Goal: Information Seeking & Learning: Learn about a topic

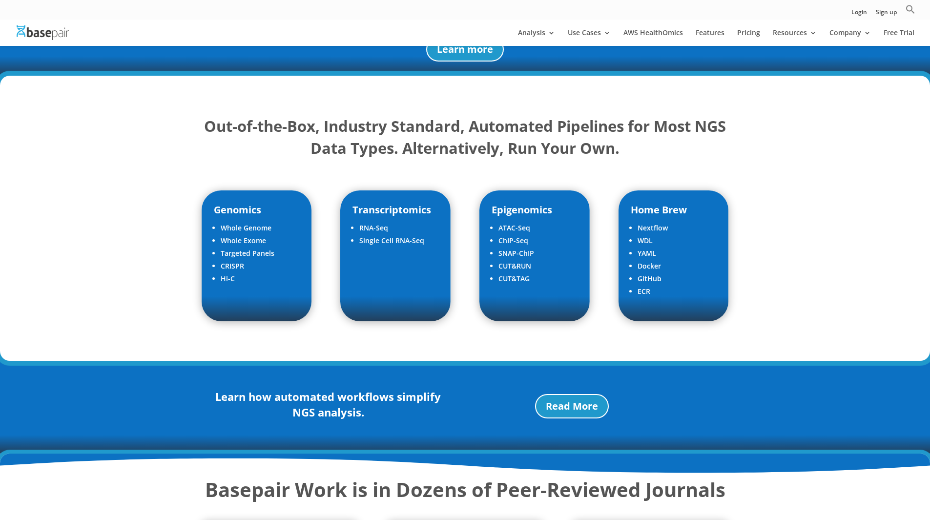
scroll to position [1077, 0]
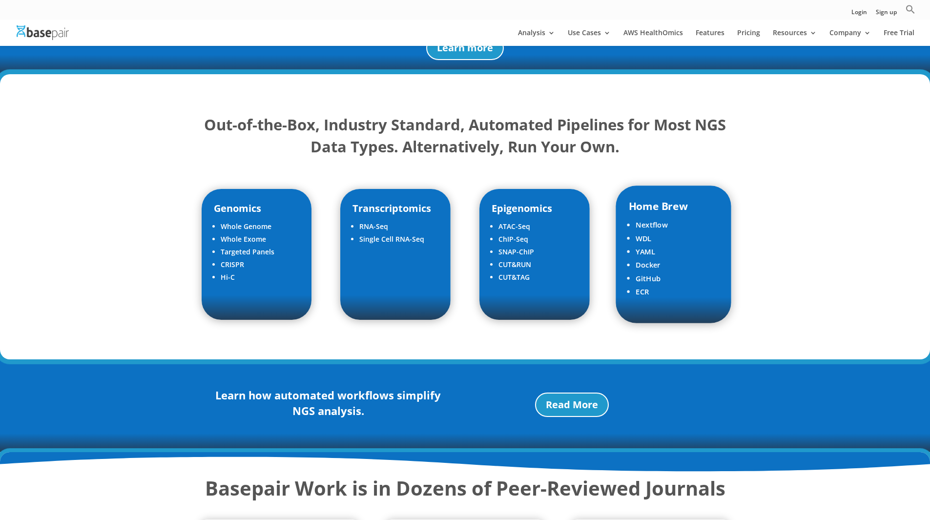
click at [664, 290] on ul "Nextflow WDL YAML Docker GitHub ECR" at bounding box center [674, 264] width 90 height 92
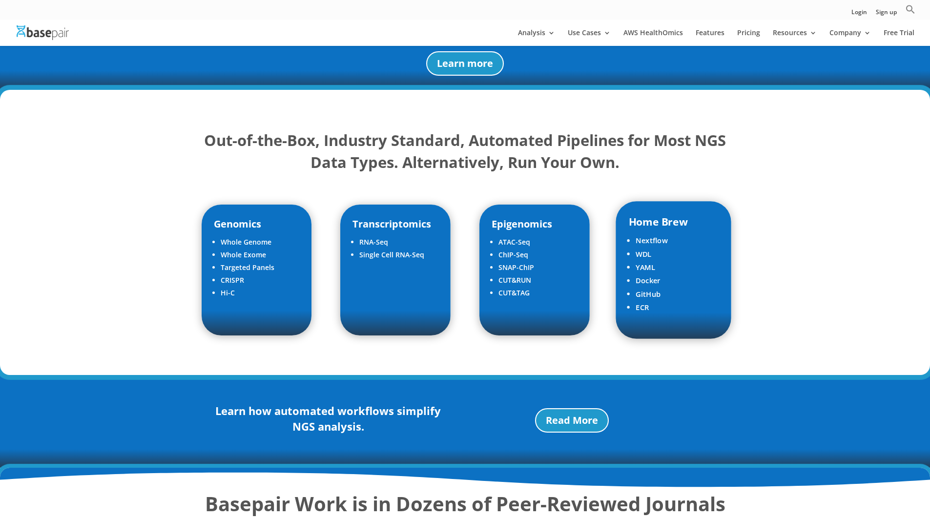
scroll to position [1061, 0]
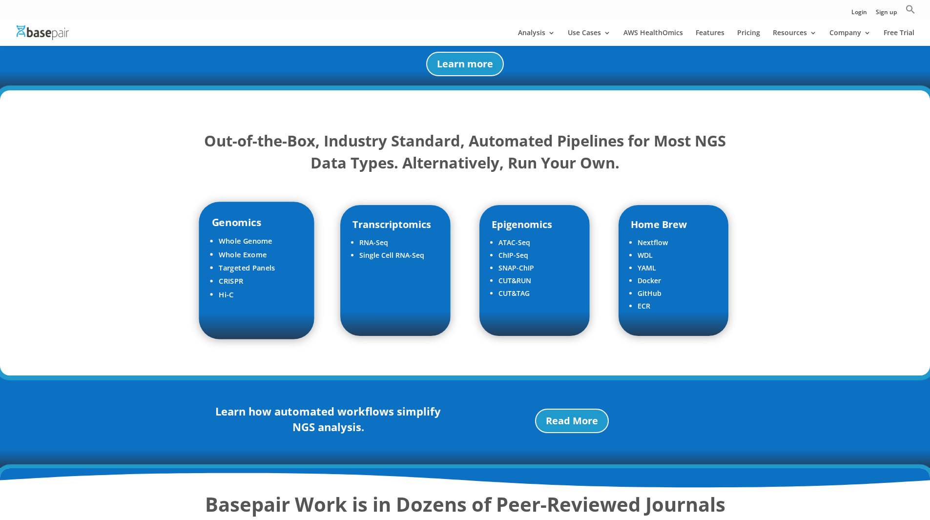
click at [277, 214] on h4 "Genomics" at bounding box center [256, 224] width 90 height 20
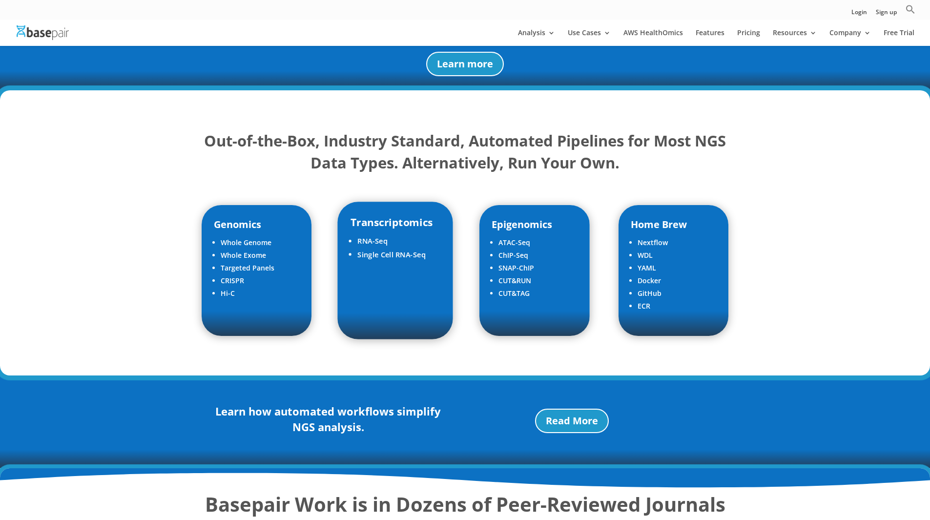
click at [406, 234] on li "RNA-Seq" at bounding box center [399, 240] width 83 height 13
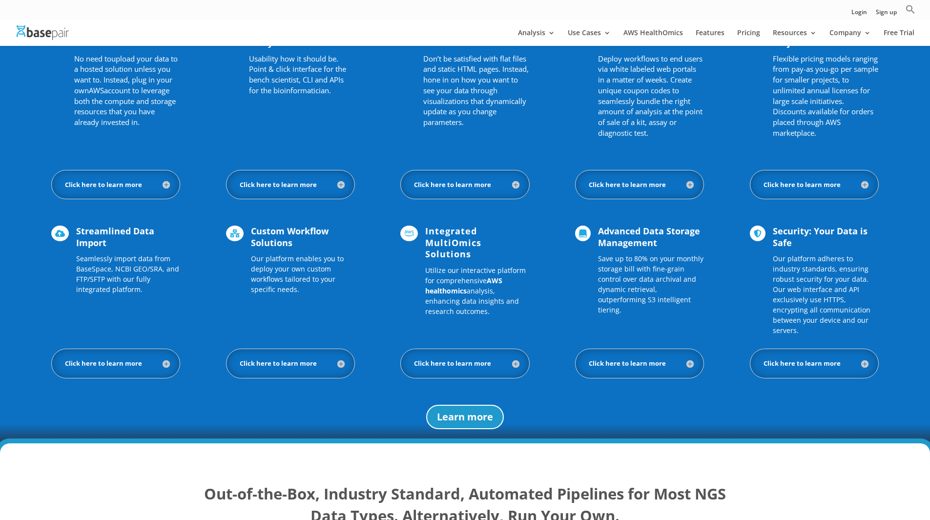
scroll to position [709, 0]
click at [461, 358] on h5 "Click here to learn more" at bounding box center [465, 362] width 108 height 9
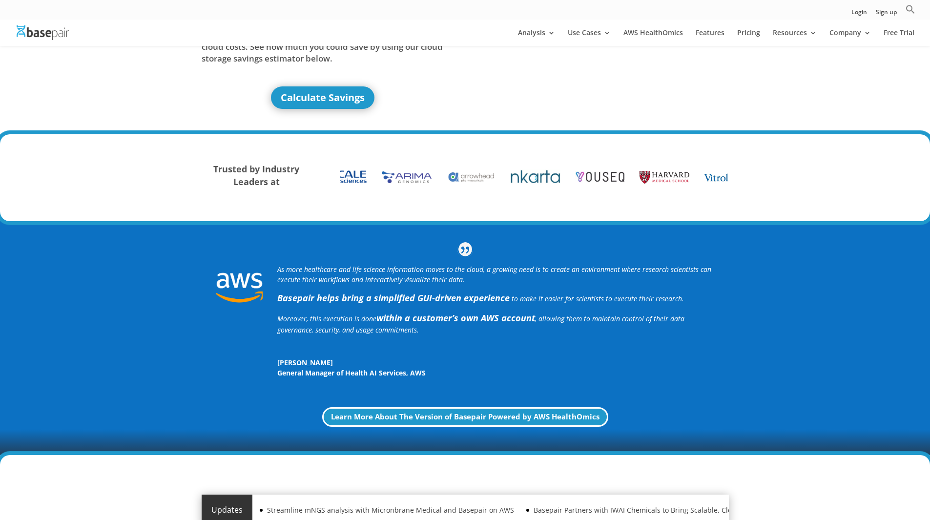
scroll to position [0, 0]
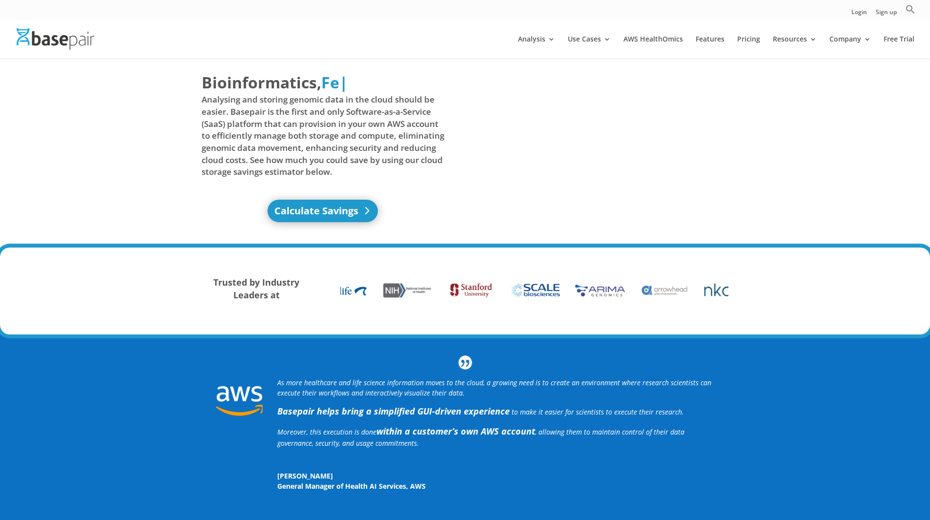
click at [308, 209] on link "Calculate Savings" at bounding box center [323, 211] width 110 height 22
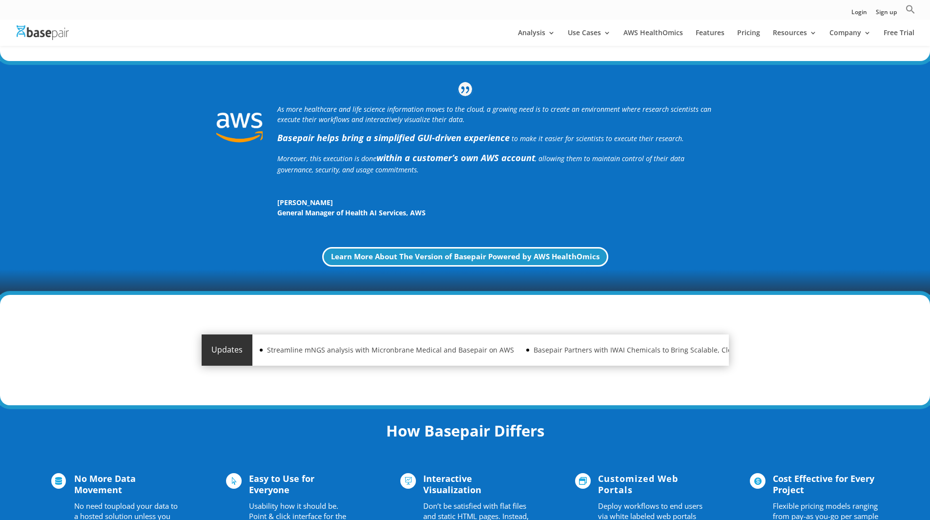
scroll to position [263, 0]
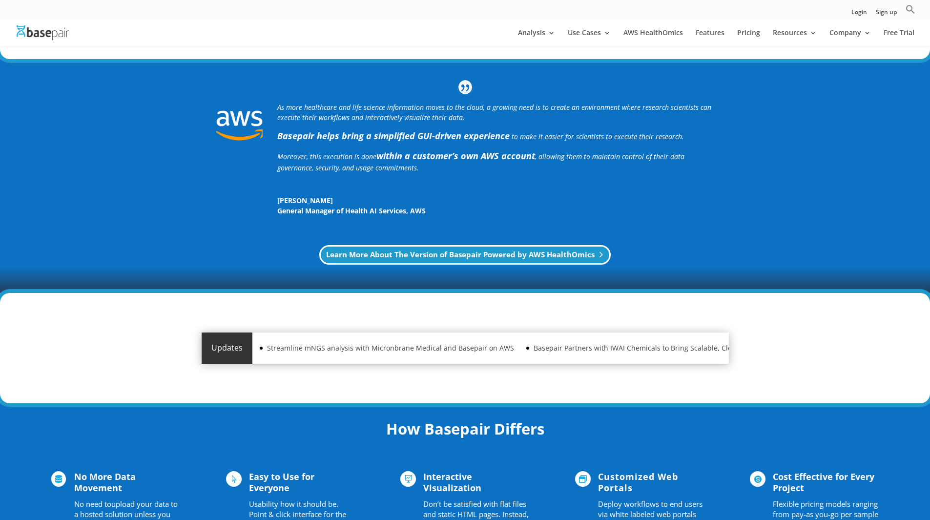
click at [499, 255] on link "Learn More About The Version of Basepair Powered by AWS HealthOmics" at bounding box center [465, 255] width 292 height 20
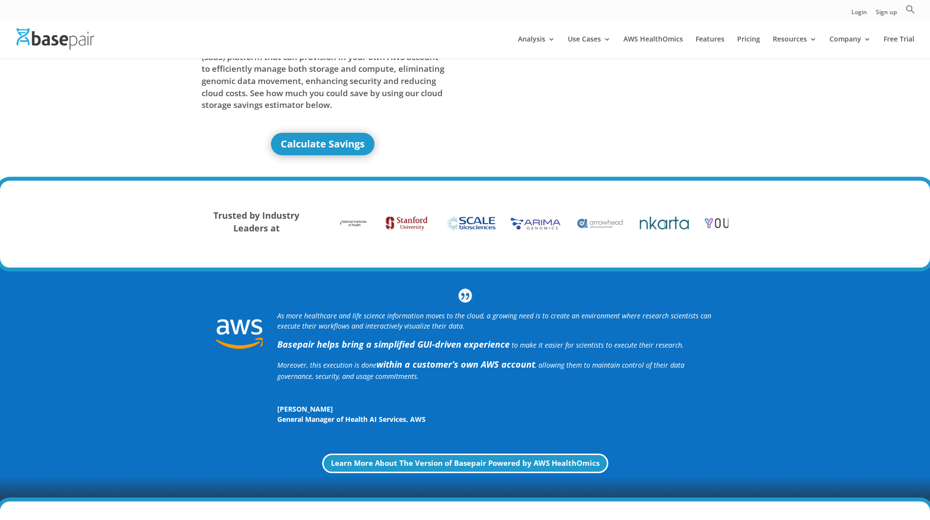
scroll to position [0, 0]
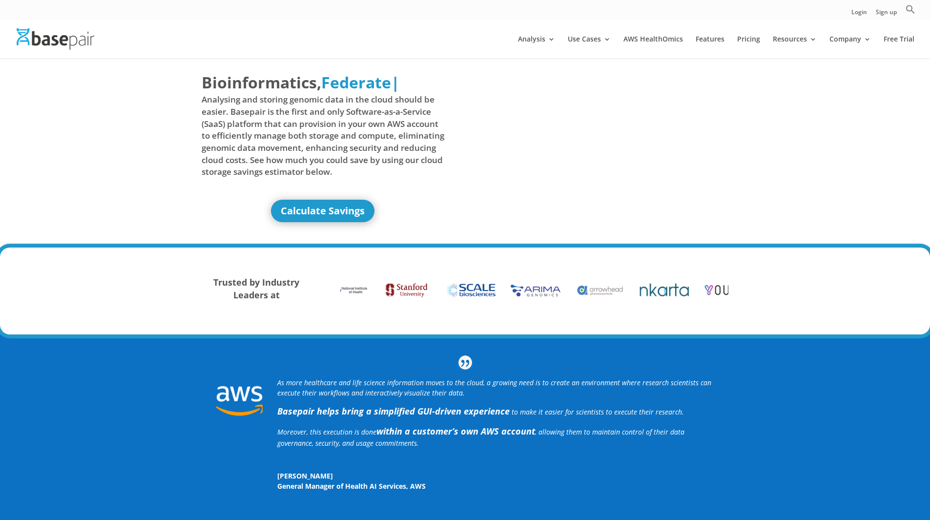
click at [361, 298] on img at bounding box center [342, 290] width 55 height 21
click at [353, 290] on img at bounding box center [342, 290] width 55 height 21
click at [667, 40] on link "AWS HealthOmics" at bounding box center [654, 47] width 60 height 23
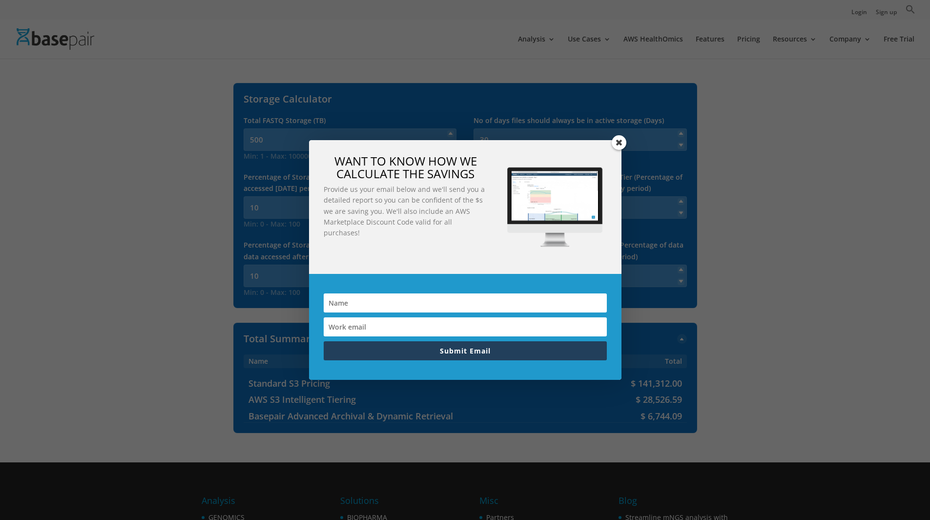
click at [617, 143] on span at bounding box center [619, 142] width 15 height 15
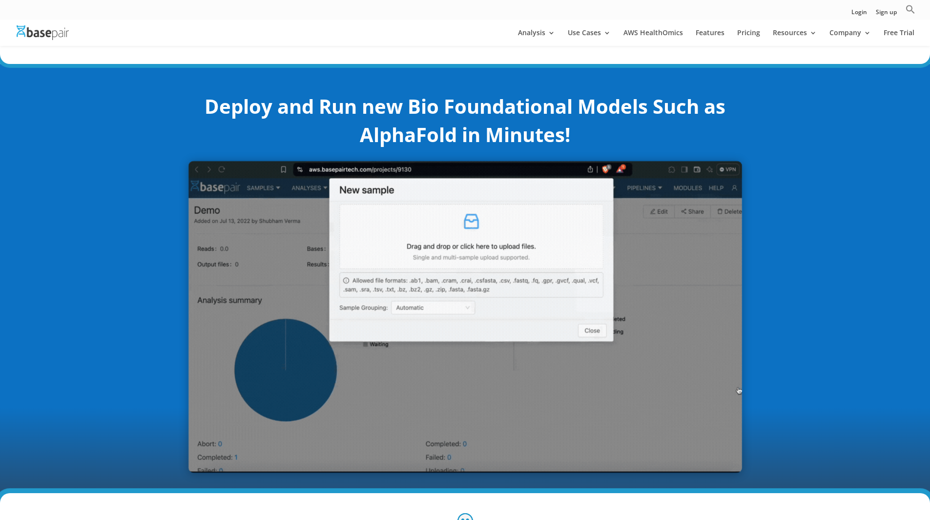
scroll to position [190, 0]
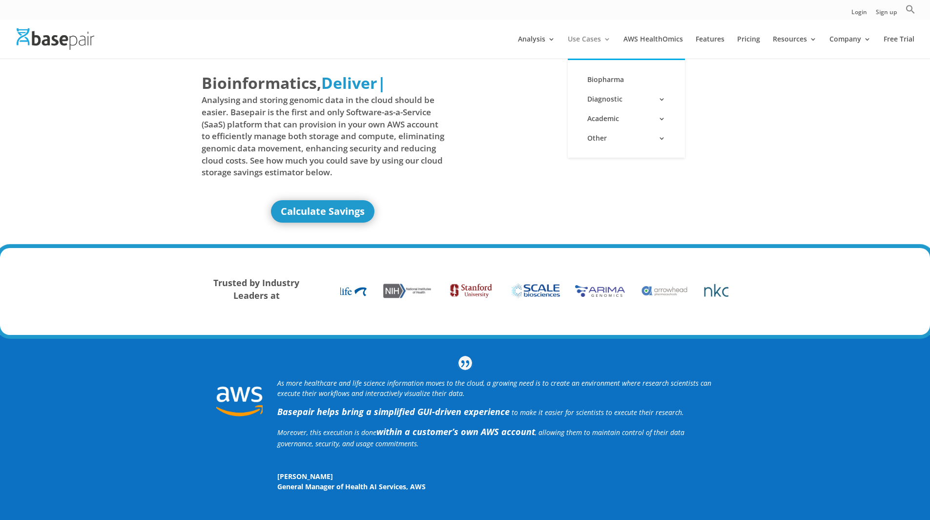
scroll to position [0, 0]
click at [611, 38] on link "Use Cases" at bounding box center [589, 47] width 43 height 23
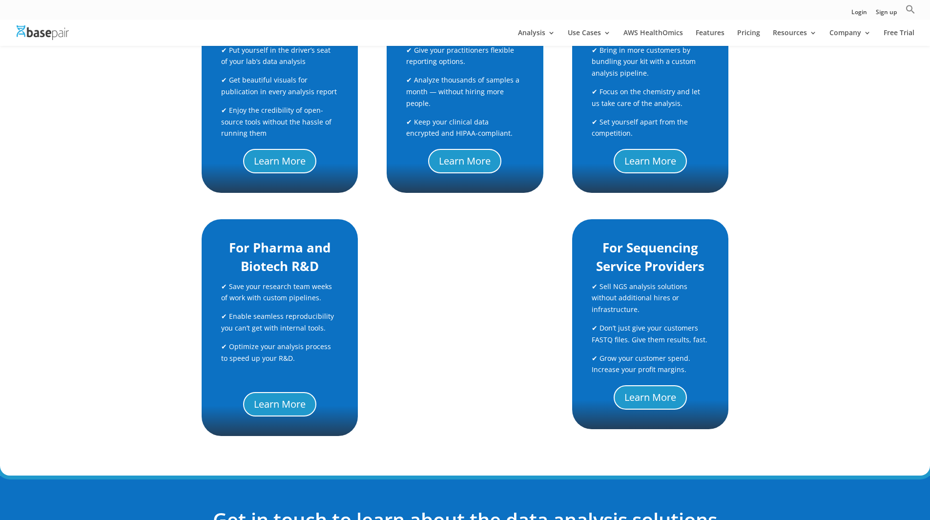
scroll to position [286, 0]
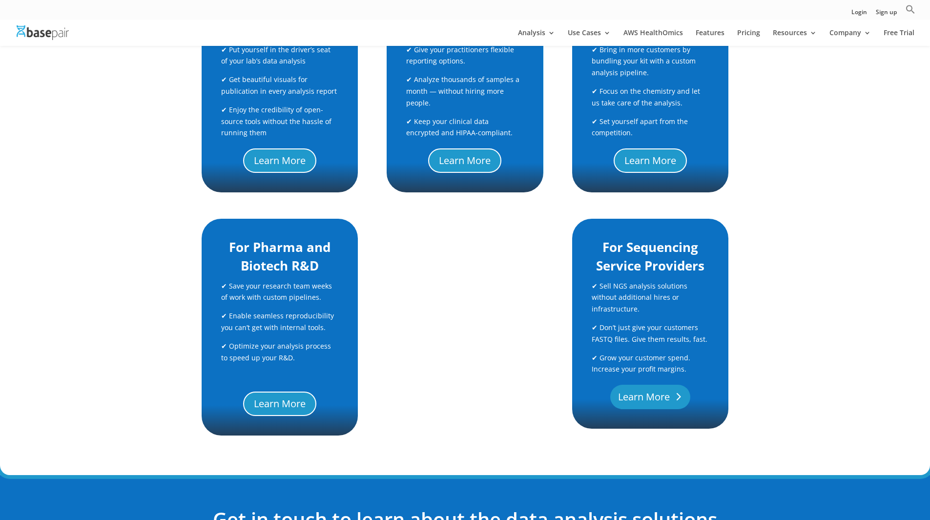
click at [636, 405] on link "Learn More" at bounding box center [650, 397] width 80 height 24
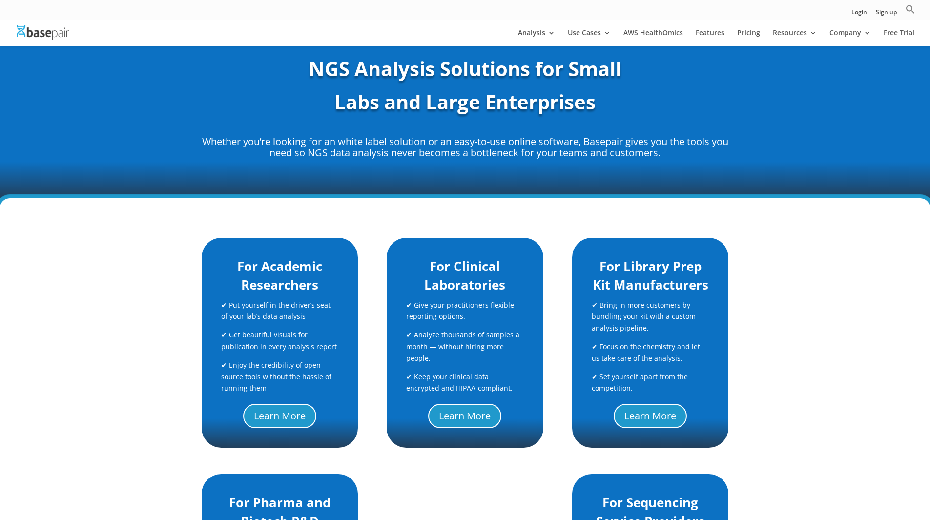
scroll to position [0, 0]
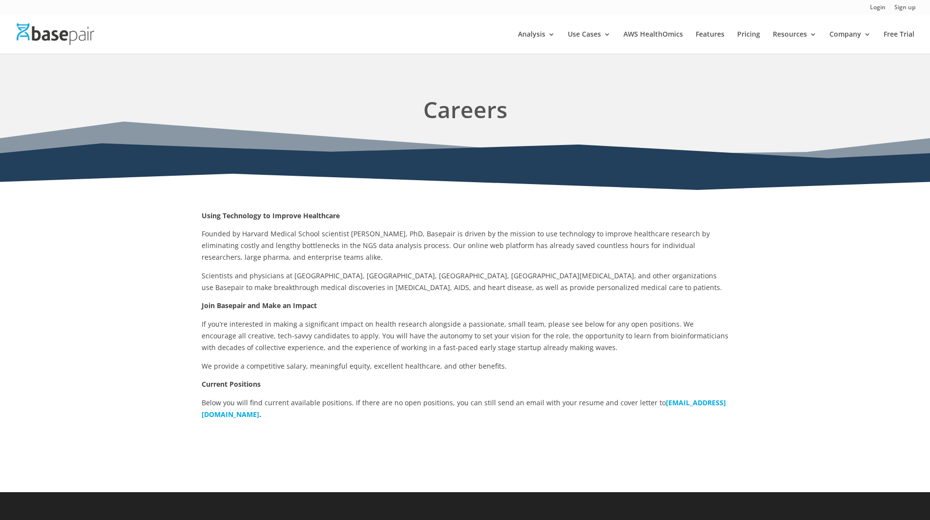
click at [273, 416] on b "[EMAIL_ADDRESS][DOMAIN_NAME]" at bounding box center [464, 408] width 524 height 21
click at [387, 388] on p "Current Positions" at bounding box center [465, 387] width 527 height 19
click at [243, 413] on b "[EMAIL_ADDRESS][DOMAIN_NAME]" at bounding box center [464, 408] width 524 height 21
click at [261, 414] on b "careers@basepairtech.com" at bounding box center [464, 408] width 524 height 21
click at [499, 405] on p "Below you will find current available positions. If there are no open positions…" at bounding box center [465, 408] width 527 height 23
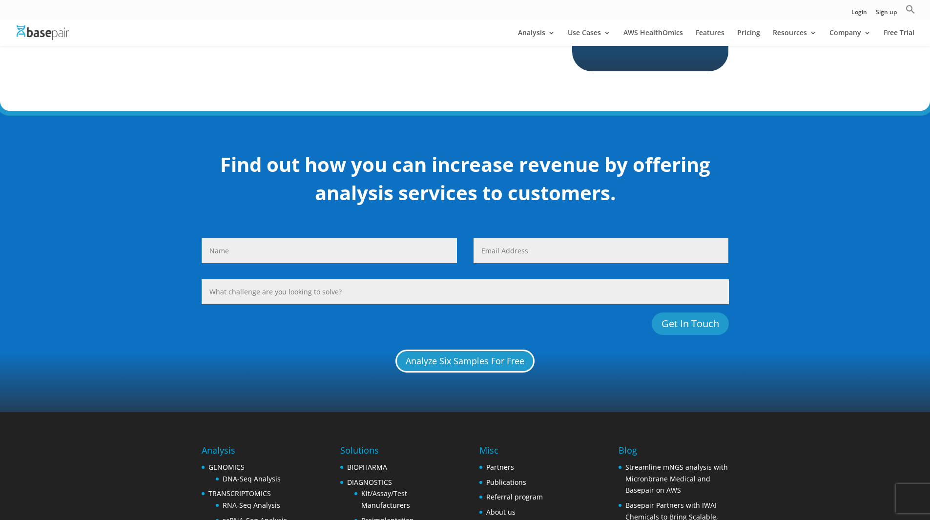
scroll to position [672, 0]
